Goal: Navigation & Orientation: Go to known website

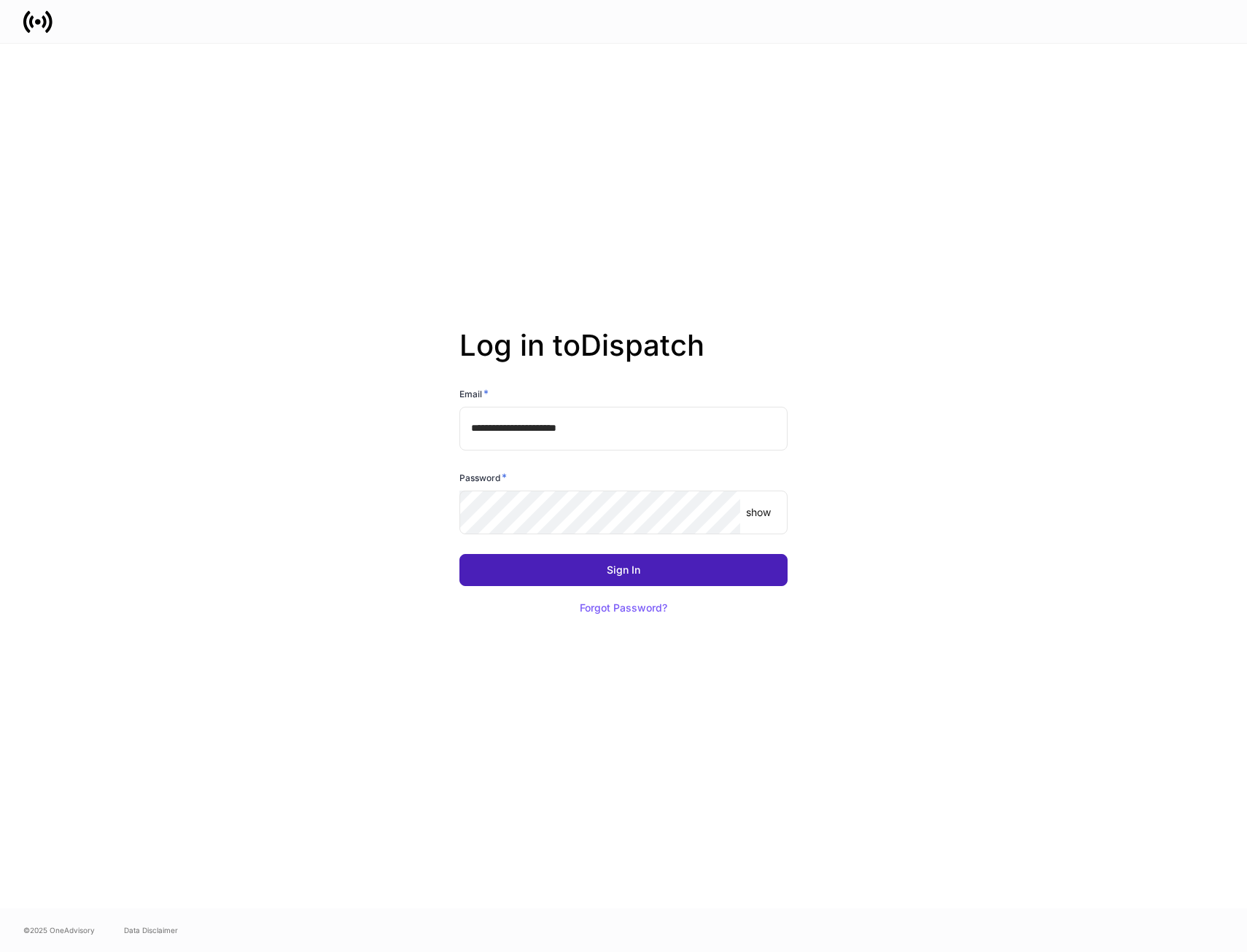
click at [634, 574] on div "Sign In" at bounding box center [624, 570] width 33 height 10
